Goal: Download file/media

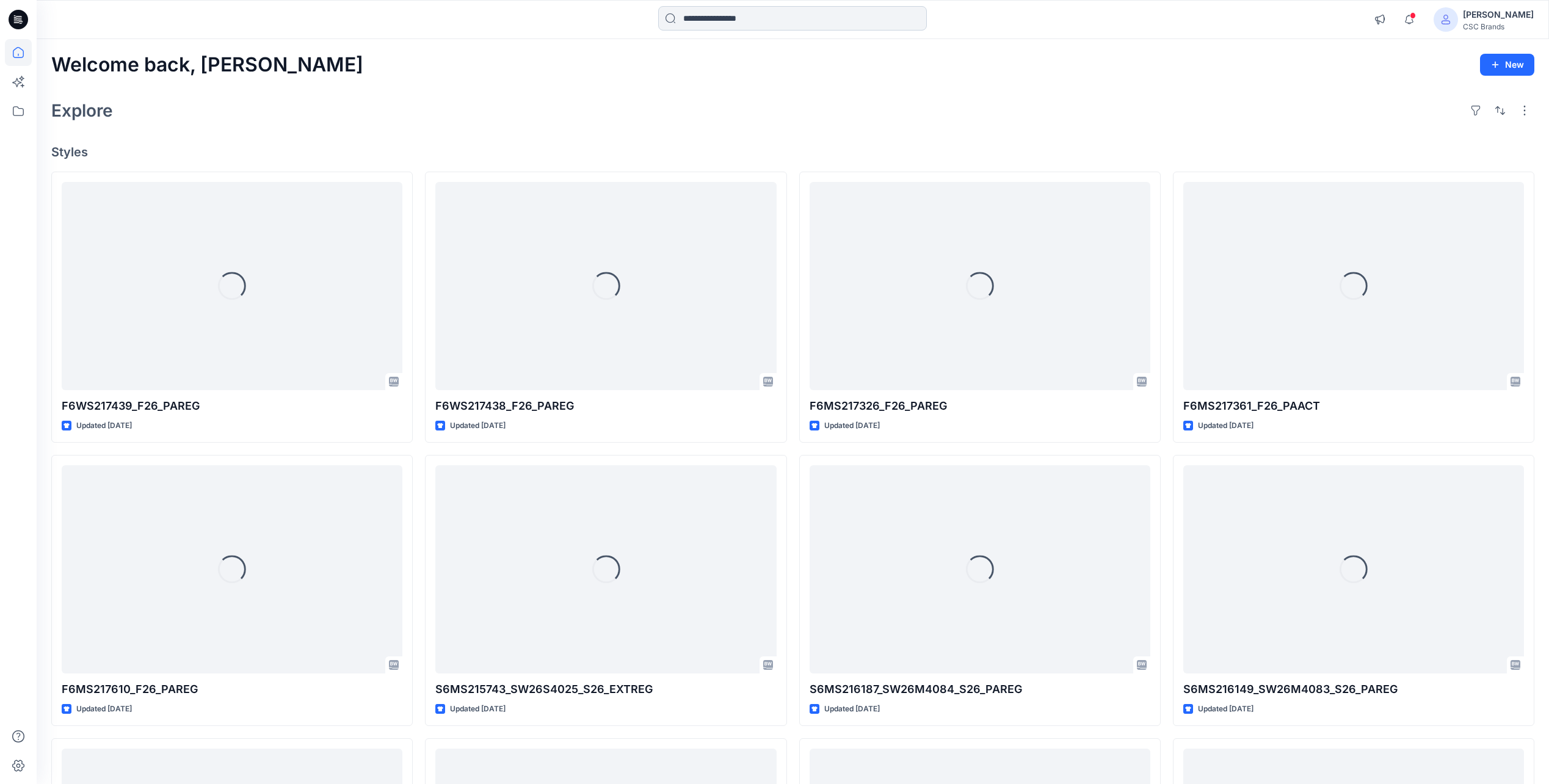
click at [754, 16] on input at bounding box center [792, 18] width 269 height 25
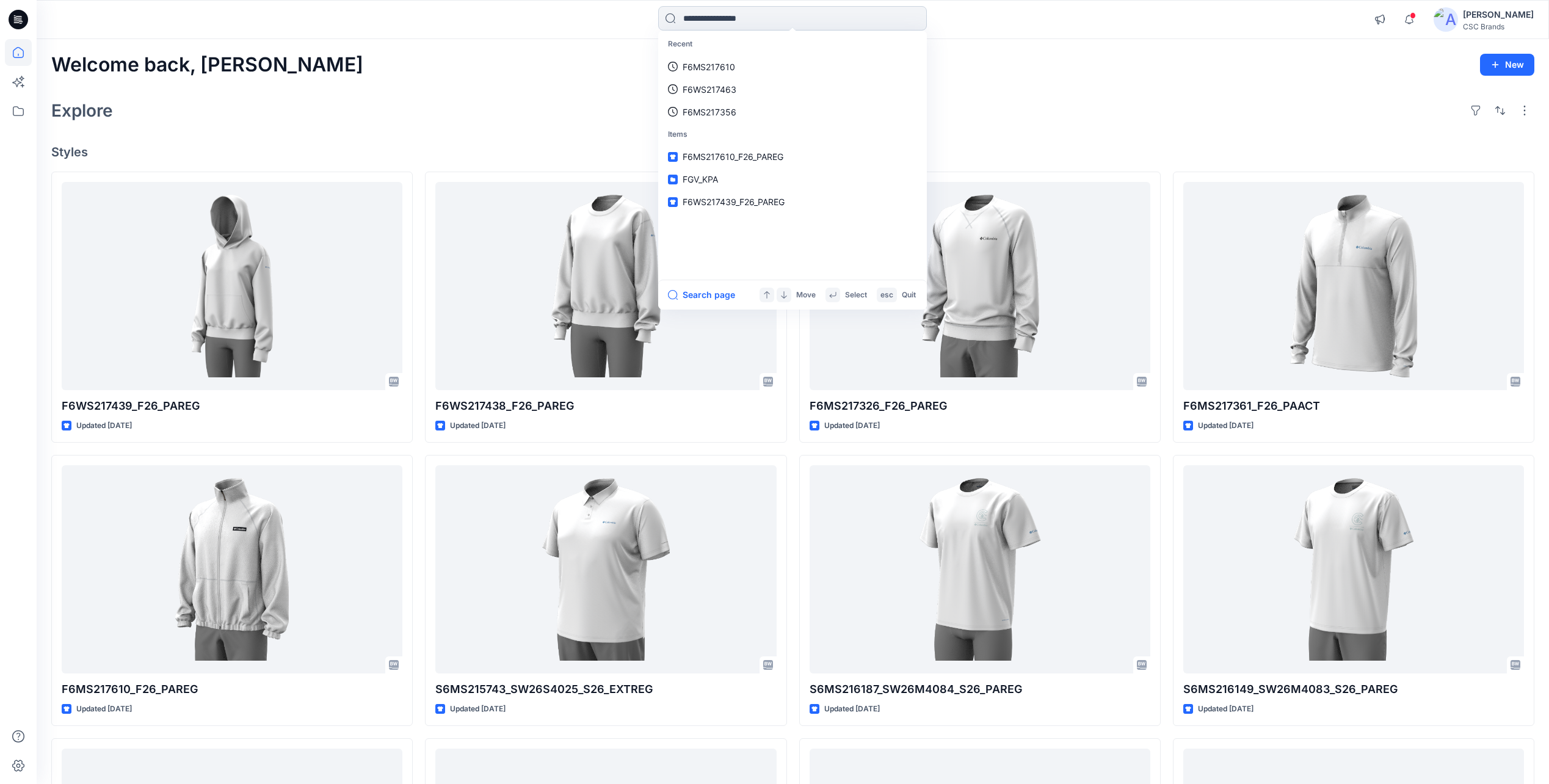
paste input "**********"
type input "**********"
click at [789, 69] on span "_F26_GLREG" at bounding box center [763, 66] width 49 height 10
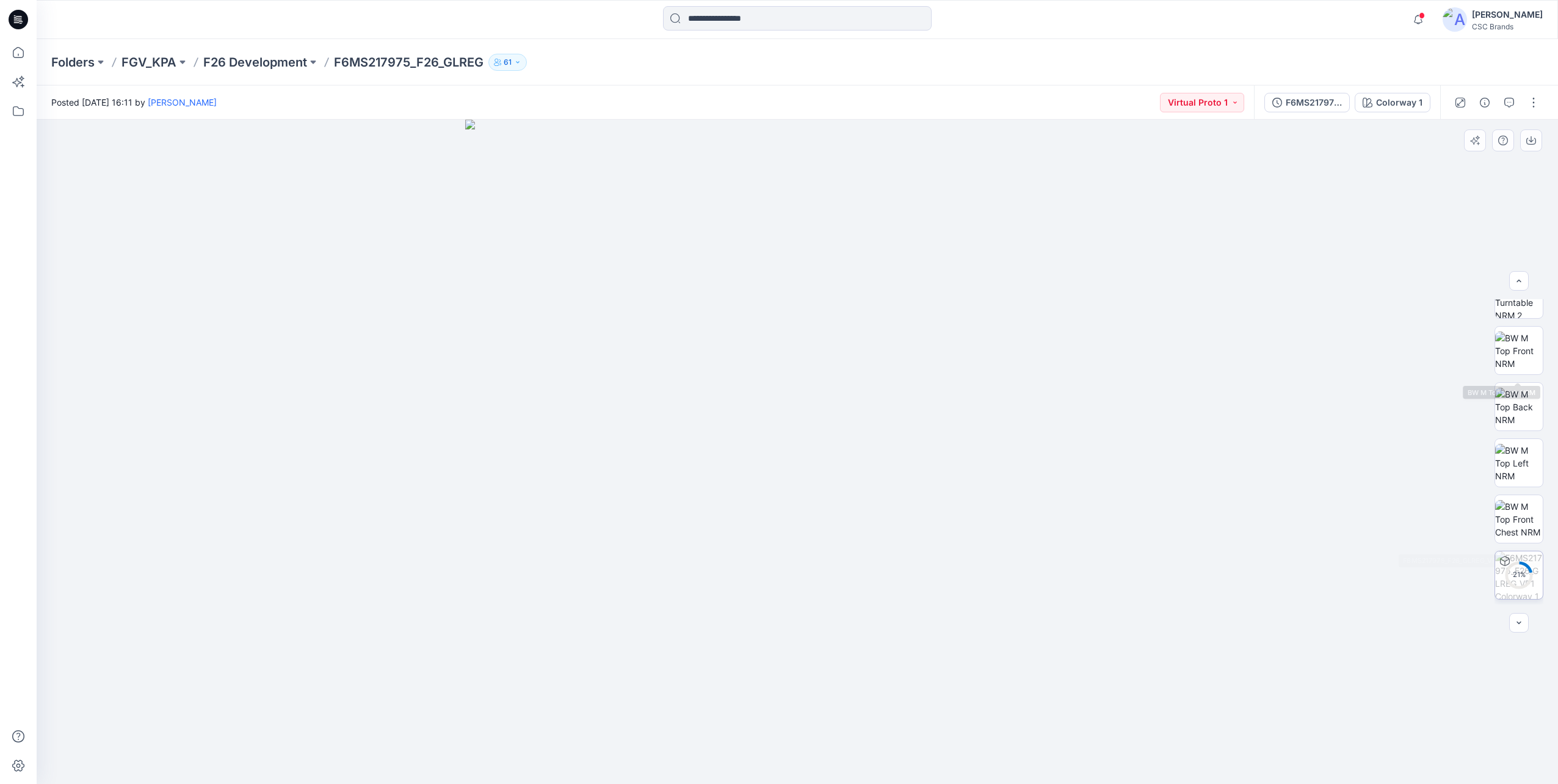
scroll to position [193, 0]
click at [1502, 566] on icon at bounding box center [1504, 565] width 5 height 6
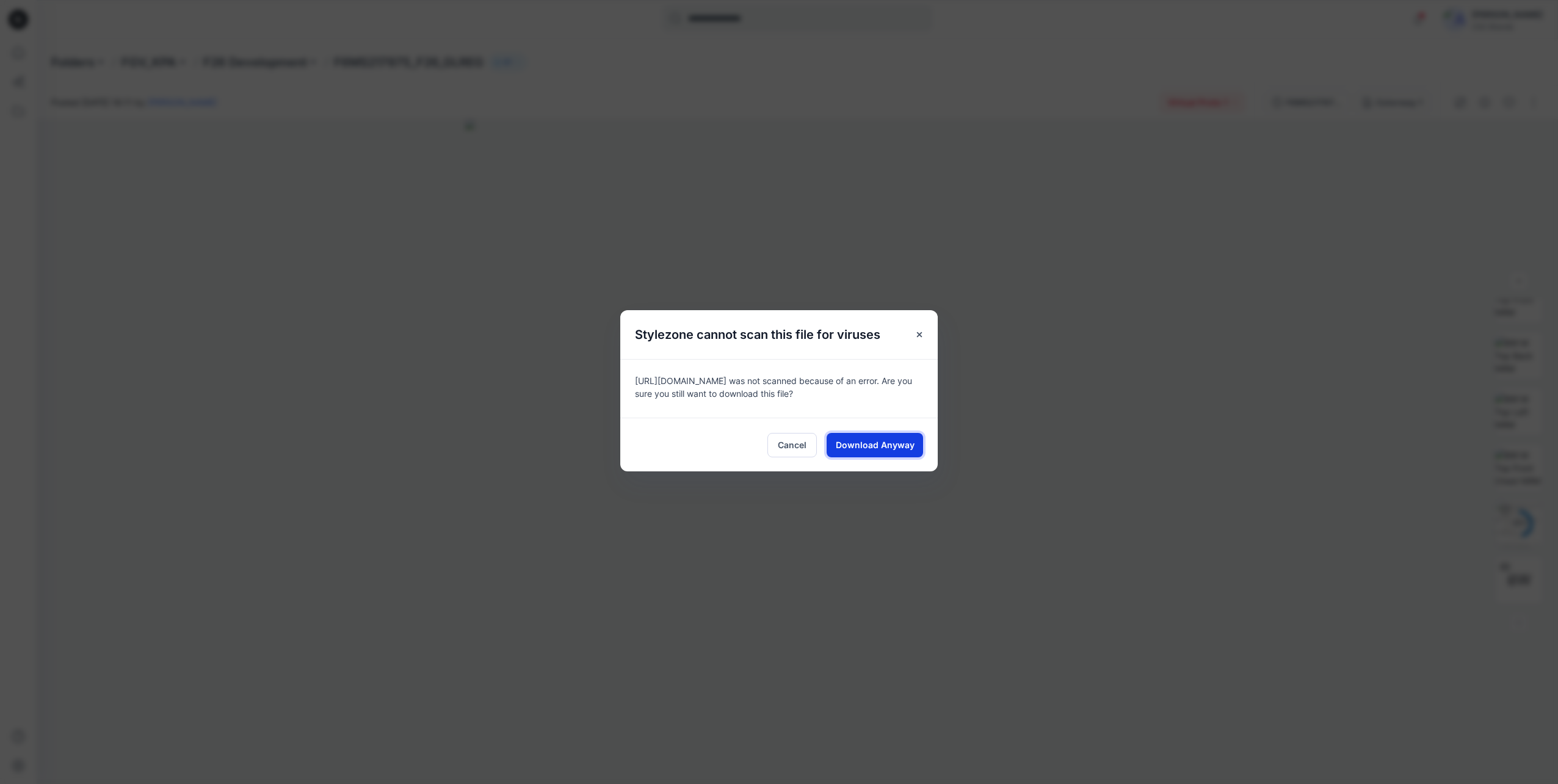
click at [878, 452] on button "Download Anyway" at bounding box center [874, 445] width 96 height 25
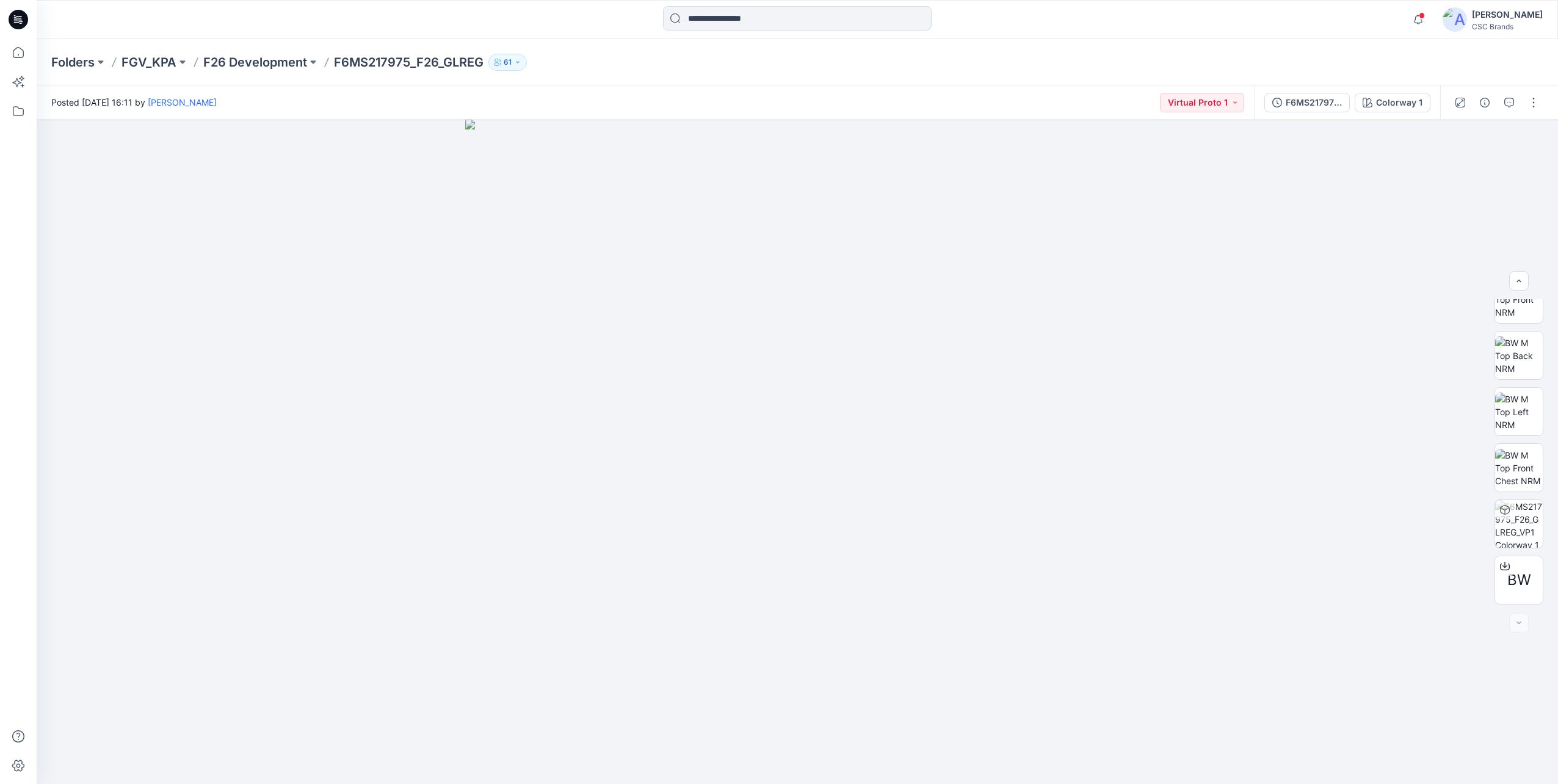
click at [1094, 60] on div "Folders FGV_KPA F26 Development F6MS217975_F26_GLREG 61" at bounding box center [749, 62] width 1397 height 17
click at [1234, 102] on button "Virtual Proto 1" at bounding box center [1202, 102] width 84 height 19
click at [1180, 56] on div "Folders FGV_KPA F26 Development F6MS217975_F26_GLREG 61" at bounding box center [749, 62] width 1397 height 17
click at [920, 712] on img at bounding box center [797, 451] width 664 height 664
